Goal: Navigation & Orientation: Go to known website

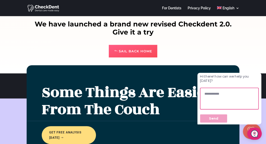
scroll to position [154, 0]
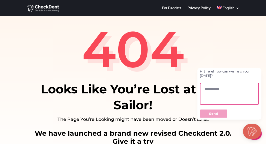
click at [247, 54] on div "404 Looks Like You’re Lost at Sea, Sailor! The Page You’re Looking might have b…" at bounding box center [133, 99] width 266 height 166
